Goal: Task Accomplishment & Management: Complete application form

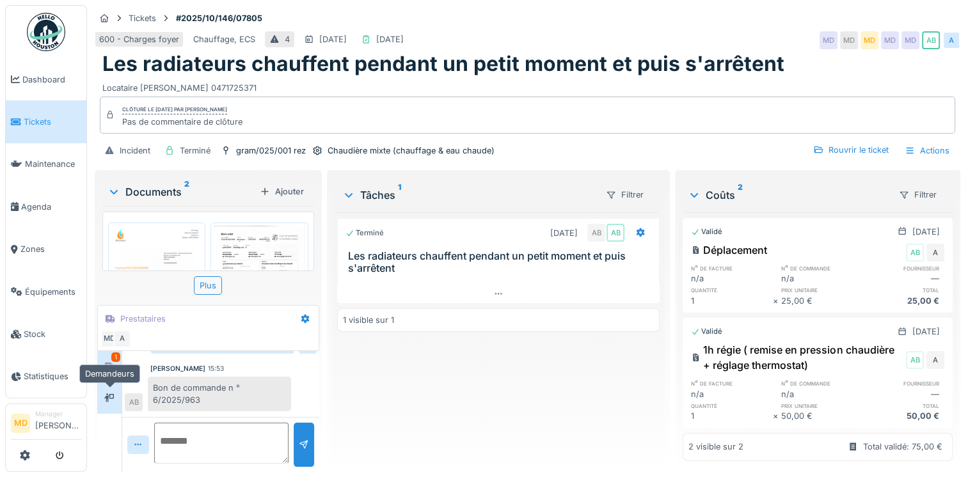
click at [115, 392] on div at bounding box center [109, 398] width 10 height 12
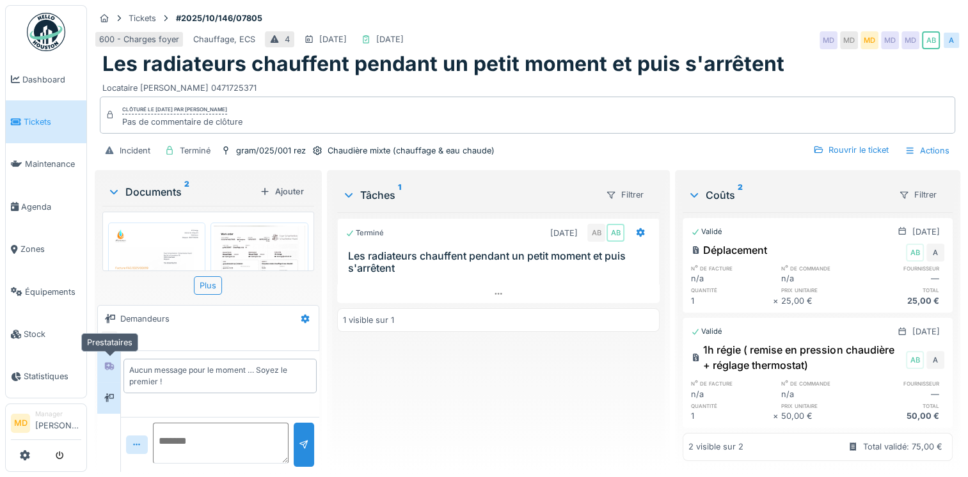
click at [113, 367] on icon at bounding box center [109, 367] width 9 height 8
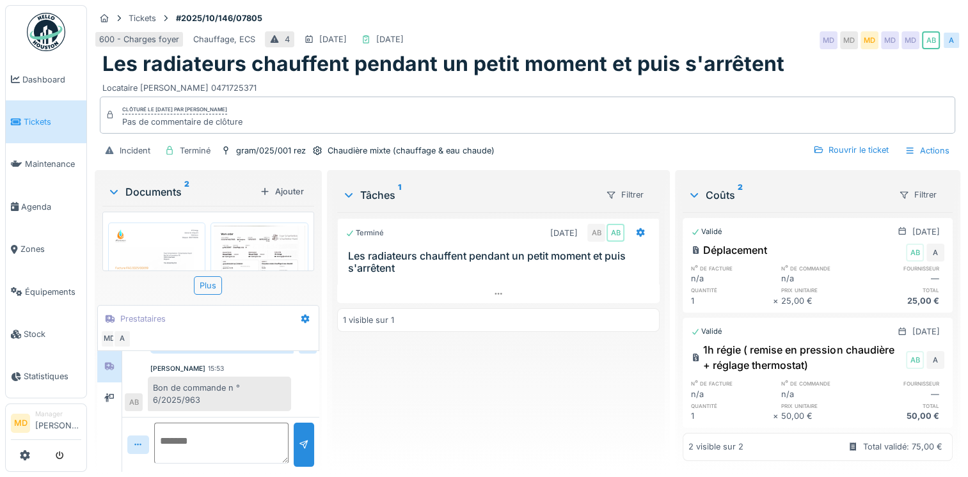
scroll to position [99, 0]
click at [172, 231] on img at bounding box center [156, 191] width 91 height 129
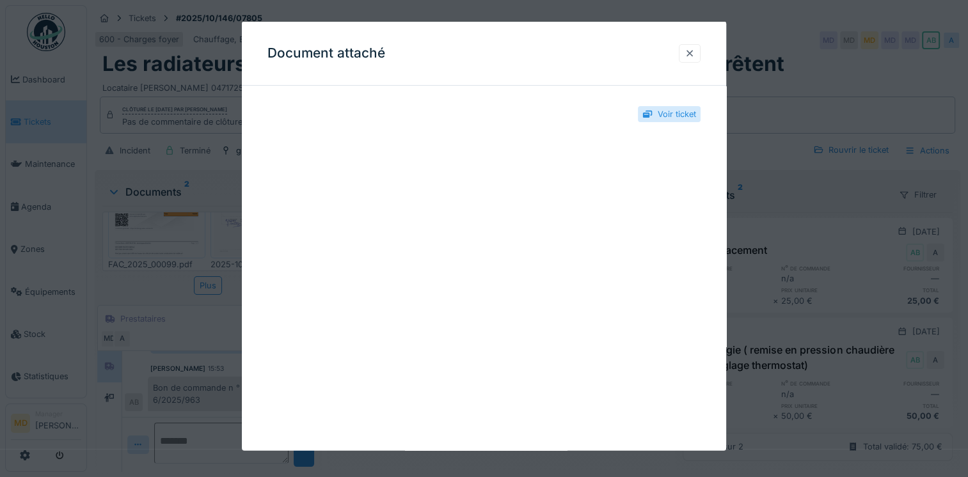
click at [695, 58] on div at bounding box center [690, 53] width 10 height 12
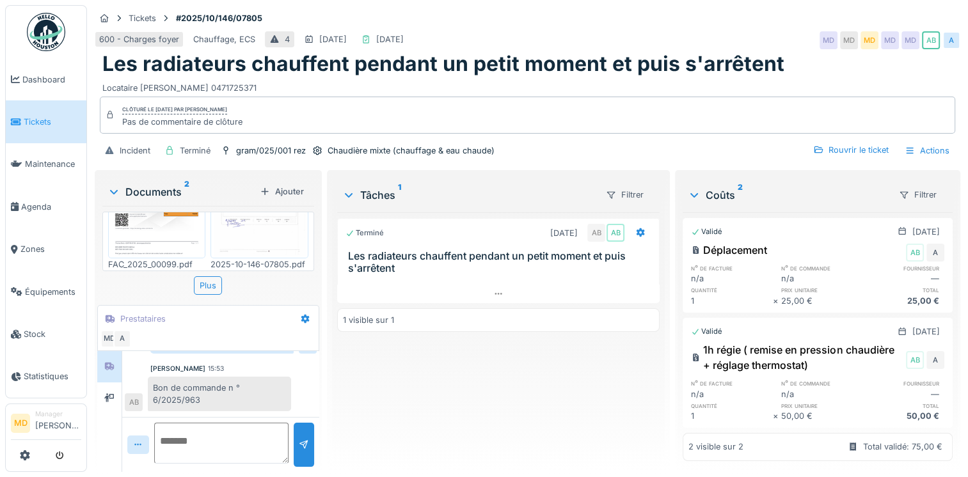
scroll to position [0, 0]
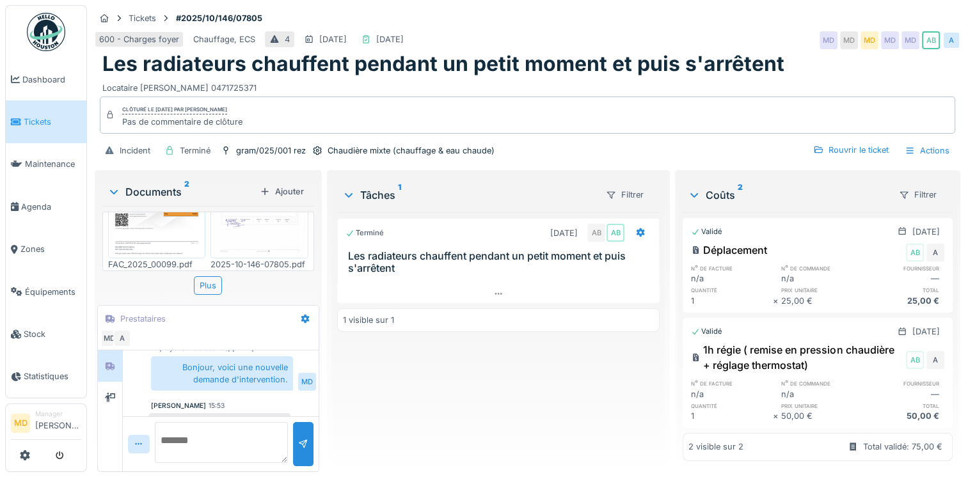
scroll to position [103, 0]
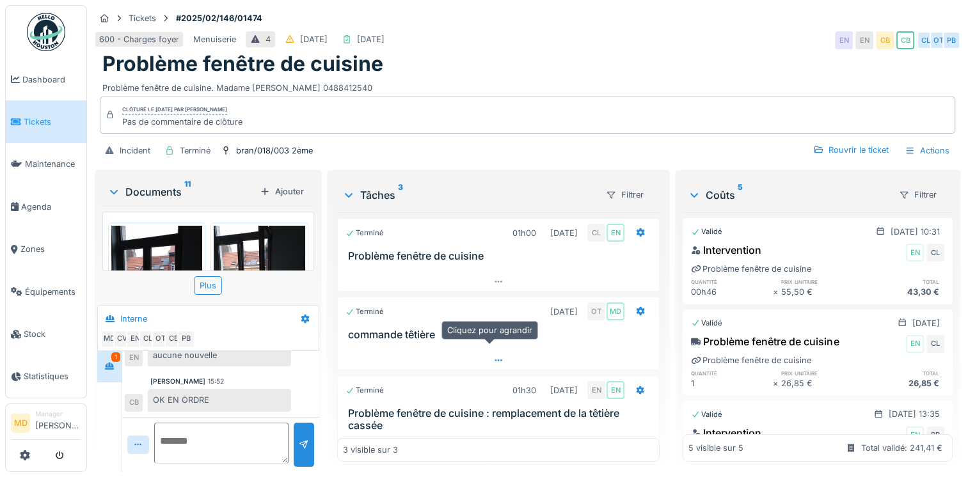
scroll to position [26, 0]
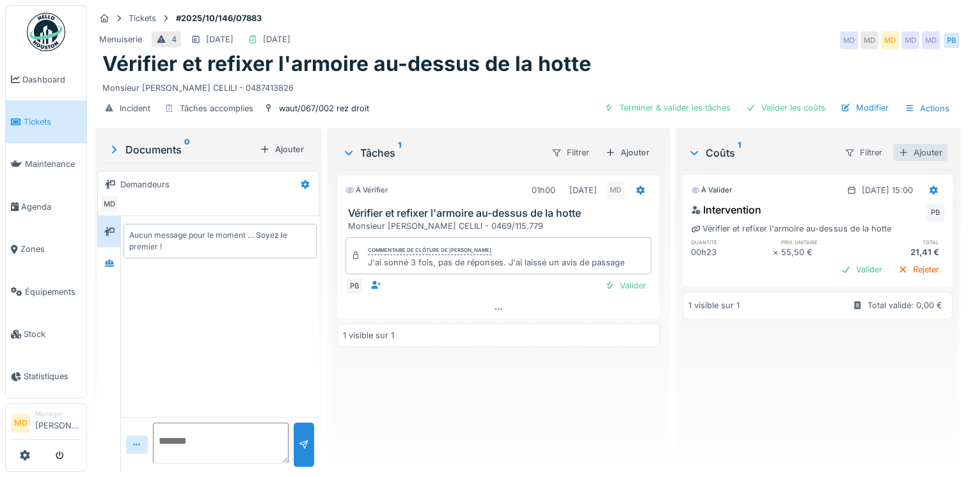
click at [904, 157] on div "Ajouter" at bounding box center [921, 152] width 54 height 17
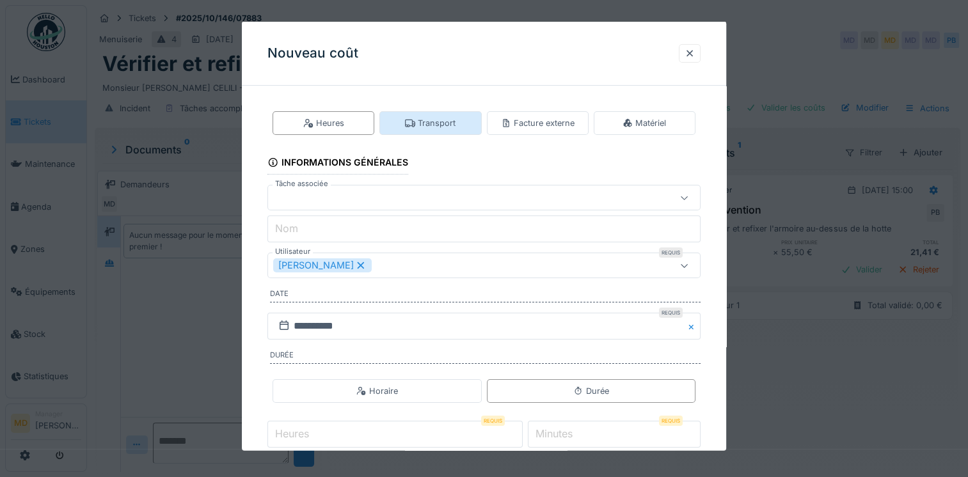
click at [428, 129] on div "Transport" at bounding box center [431, 123] width 102 height 24
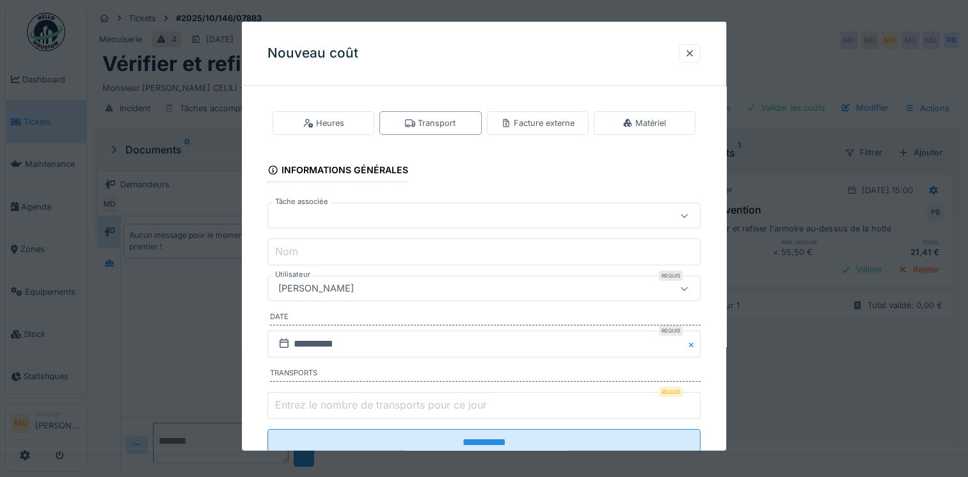
click at [309, 293] on div "[PERSON_NAME]" at bounding box center [316, 289] width 86 height 14
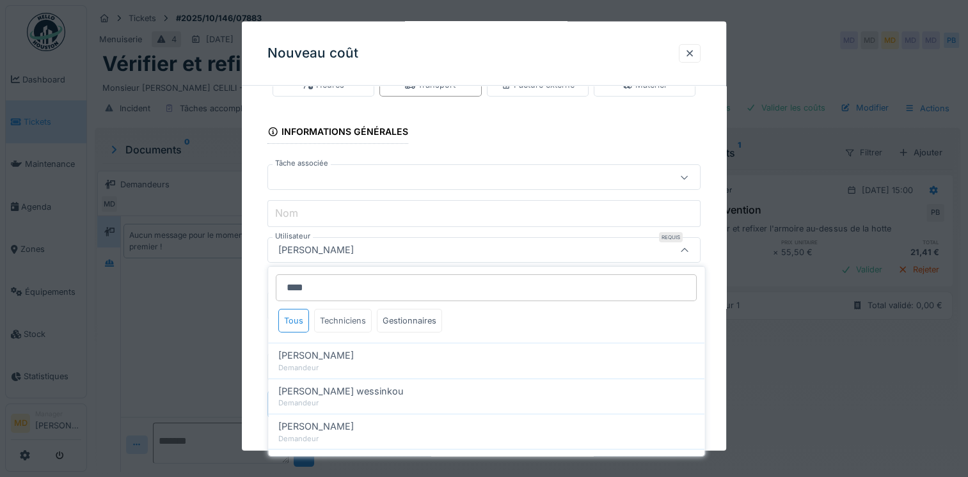
type input "****"
click at [334, 326] on div "Techniciens" at bounding box center [343, 321] width 58 height 24
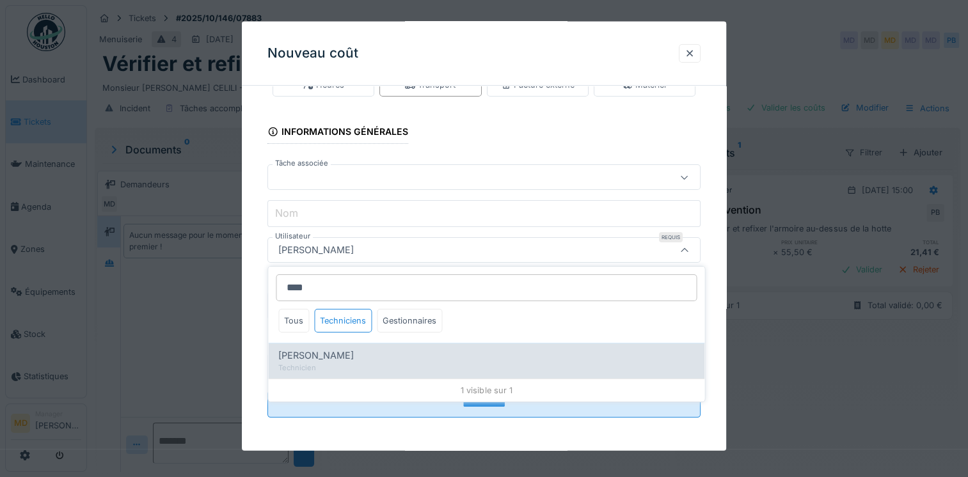
click at [330, 356] on div "Paul Baton" at bounding box center [486, 356] width 416 height 14
type input "****"
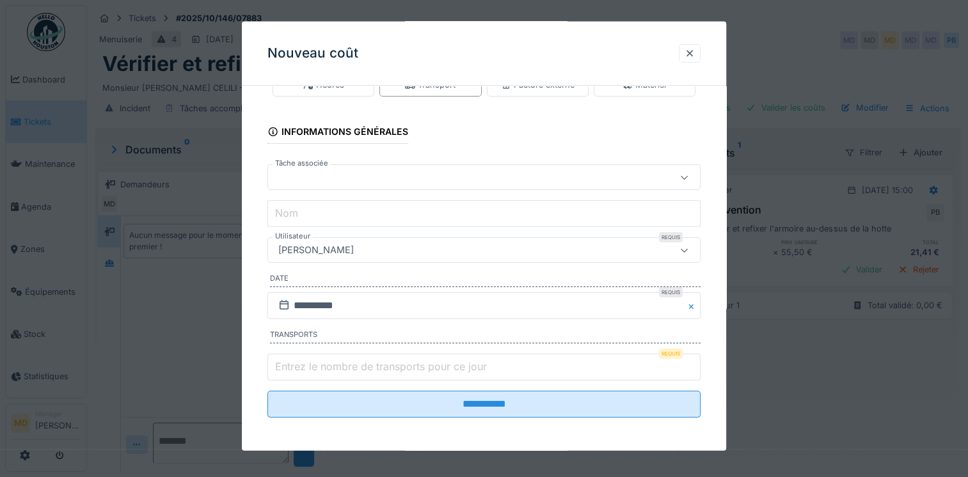
click at [325, 176] on div at bounding box center [457, 177] width 369 height 14
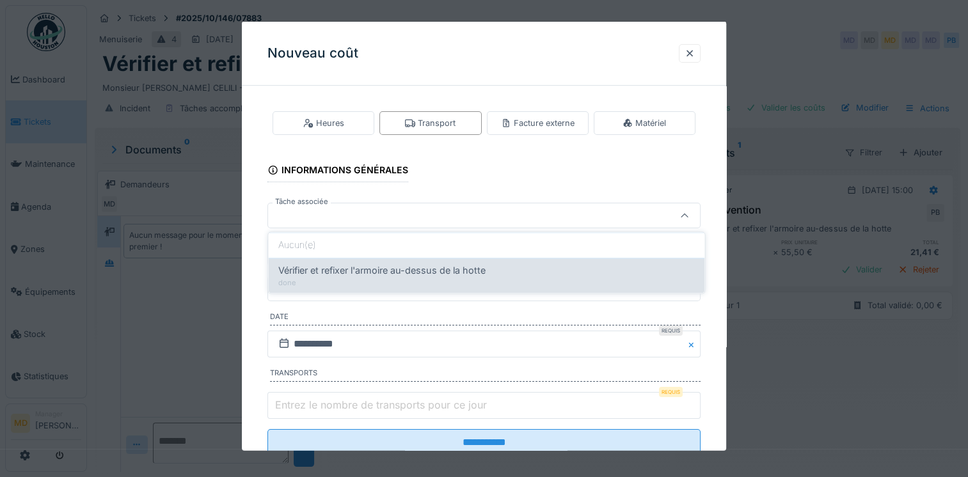
click at [328, 272] on span "Vérifier et refixer l'armoire au-dessus de la hotte" at bounding box center [381, 271] width 207 height 14
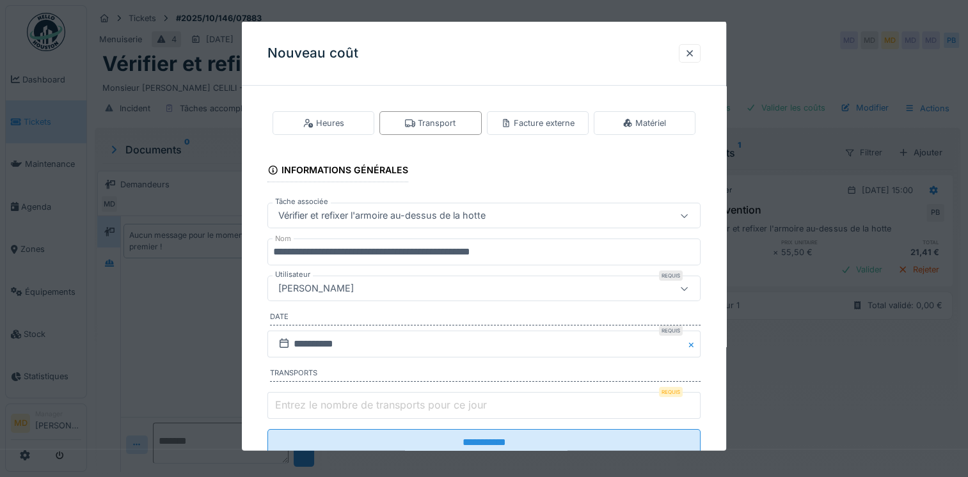
type input "******"
type input "**********"
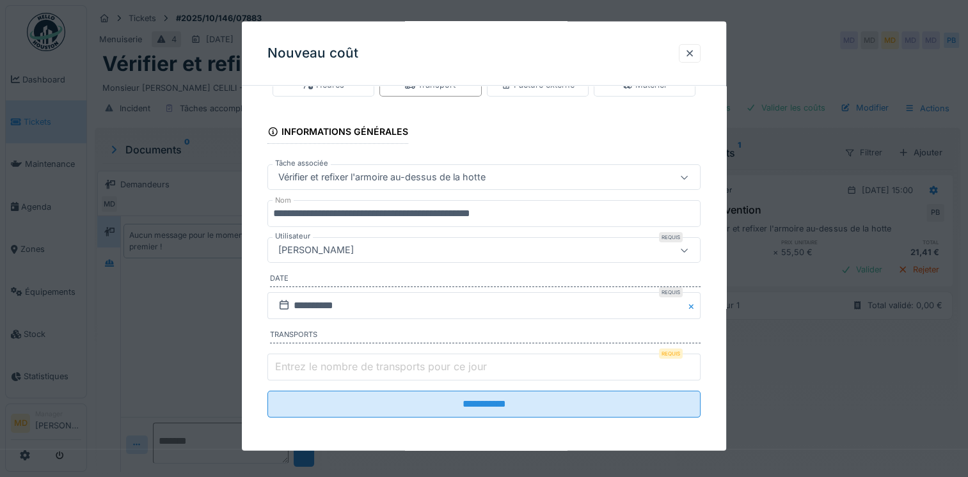
click at [408, 373] on input "Entrez le nombre de transports pour ce jour" at bounding box center [484, 366] width 433 height 27
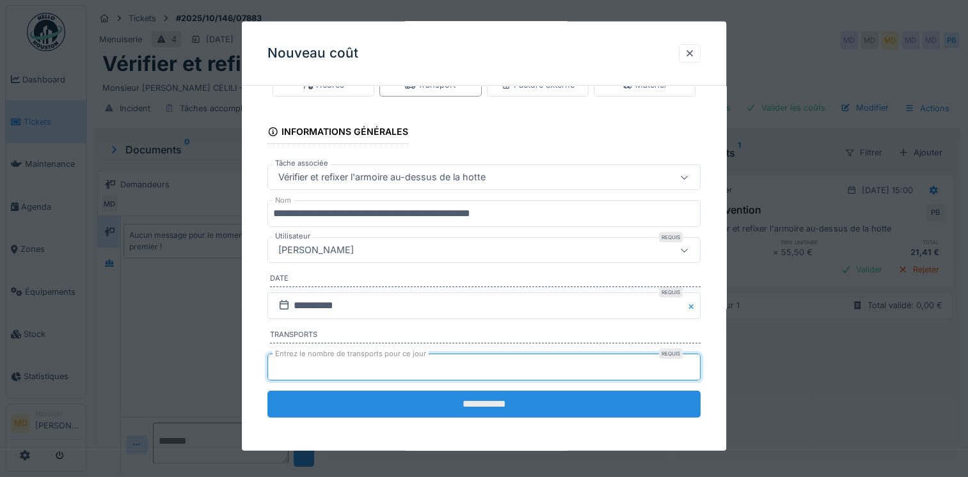
type input "*"
click at [435, 400] on input "**********" at bounding box center [484, 403] width 433 height 27
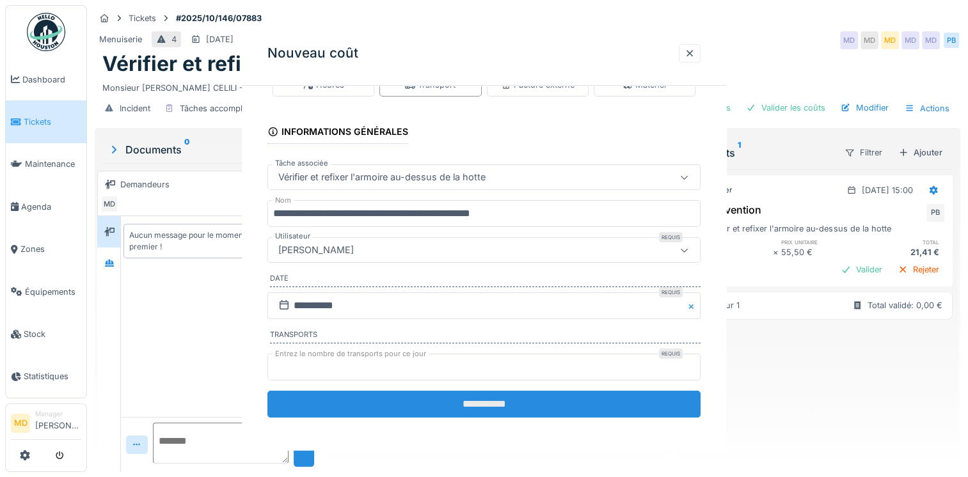
scroll to position [0, 0]
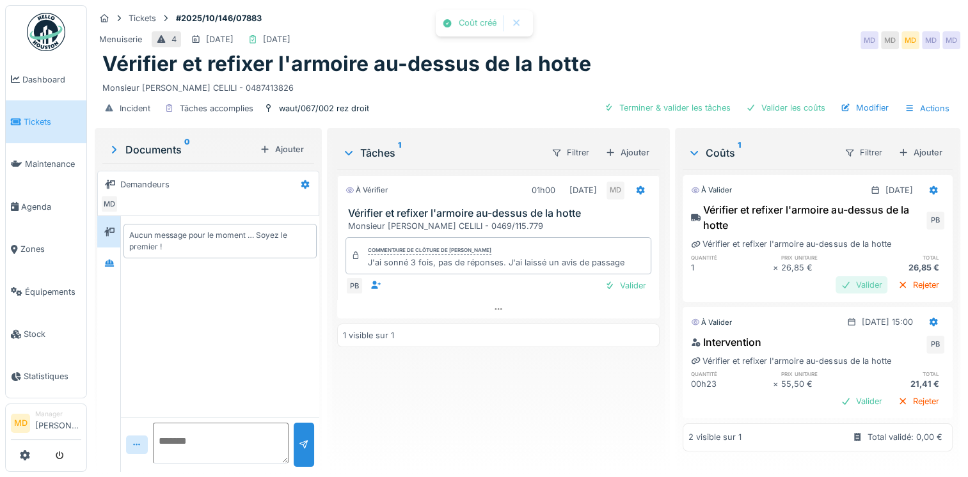
click at [836, 285] on div "Valider" at bounding box center [862, 285] width 52 height 17
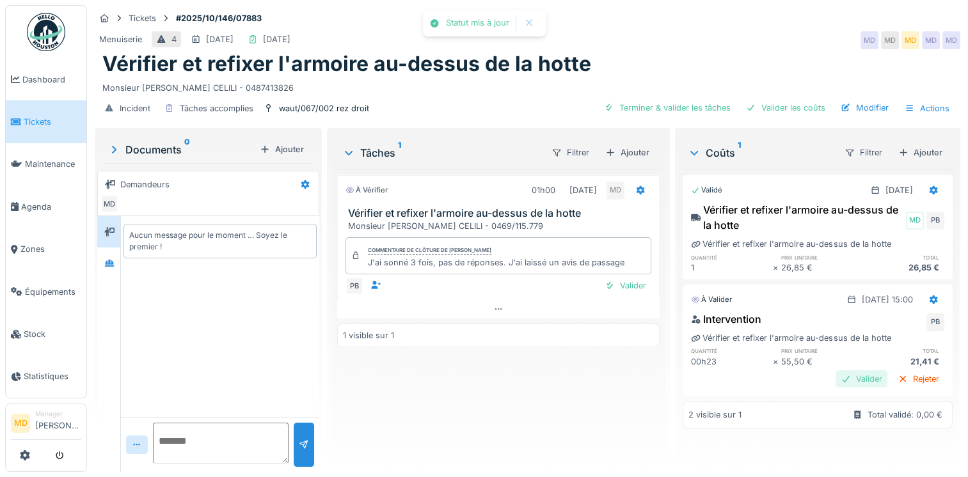
click at [836, 380] on div "Valider" at bounding box center [862, 379] width 52 height 17
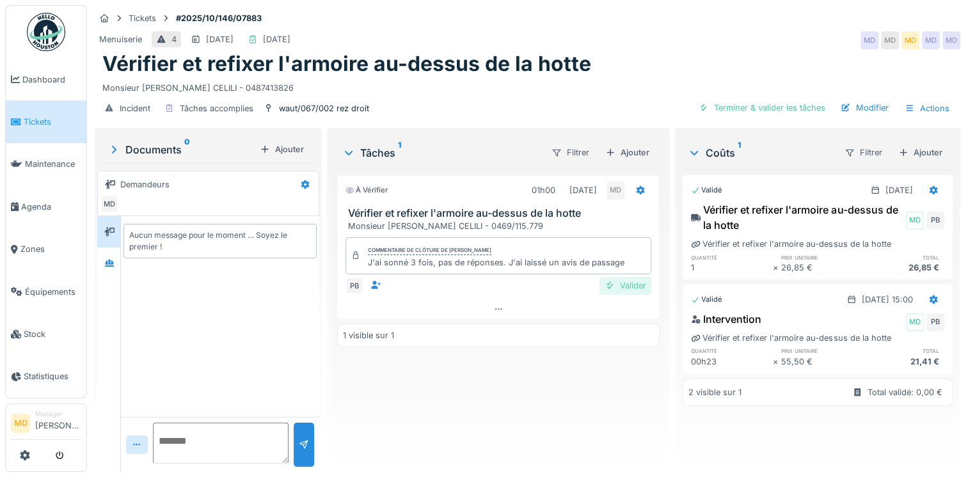
click at [628, 288] on div "Valider" at bounding box center [626, 285] width 52 height 17
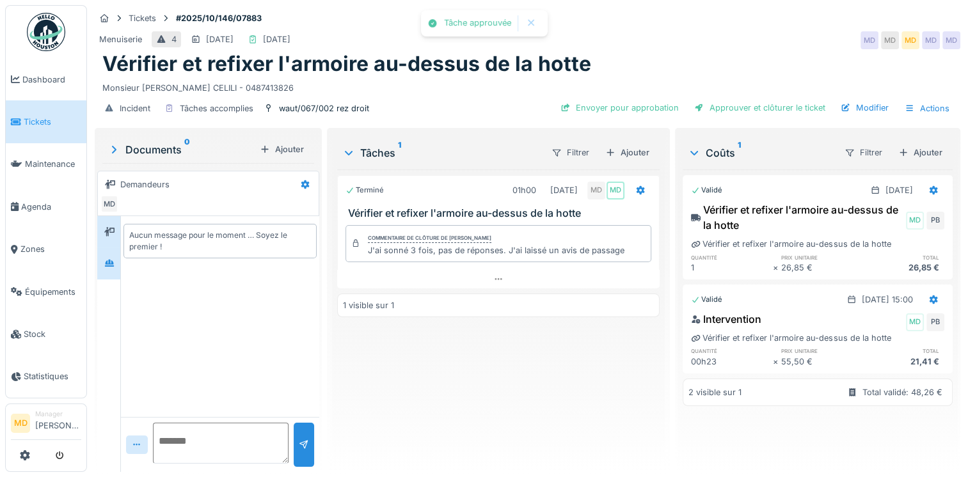
click at [105, 259] on icon at bounding box center [109, 263] width 10 height 8
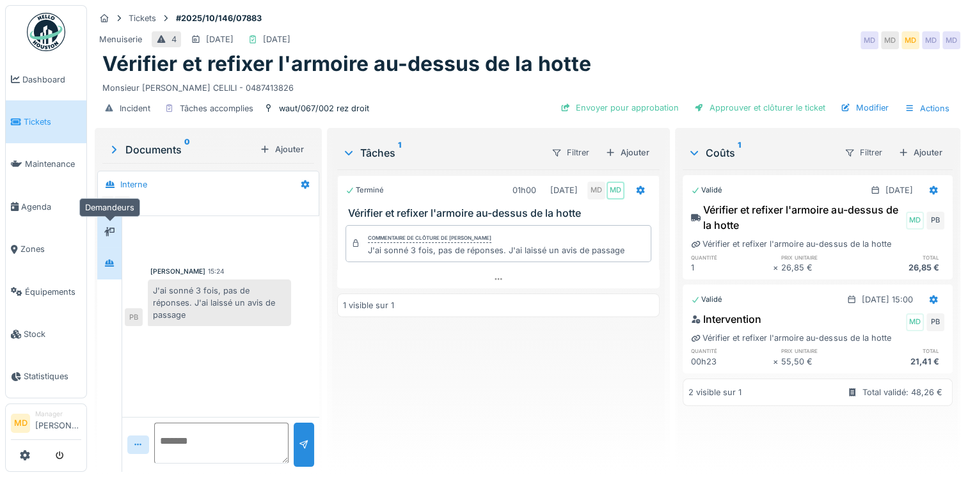
click at [112, 234] on icon at bounding box center [109, 232] width 10 height 8
